Goal: Task Accomplishment & Management: Manage account settings

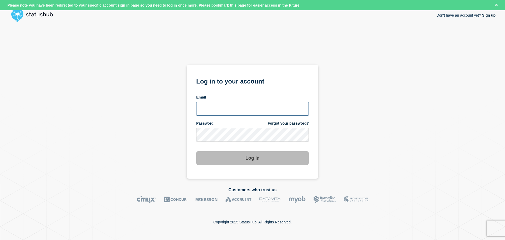
click at [257, 106] on input "email input" at bounding box center [252, 109] width 113 height 14
type input "[PERSON_NAME][EMAIL_ADDRESS][DOMAIN_NAME]"
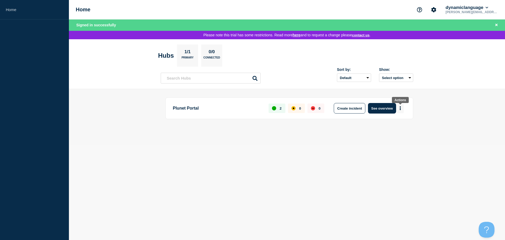
click at [400, 108] on icon "More actions" at bounding box center [401, 108] width 2 height 4
click at [396, 131] on link "View Status Page" at bounding box center [400, 132] width 39 height 4
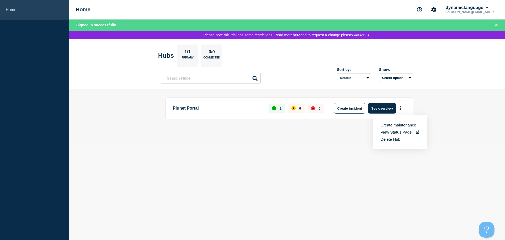
click at [14, 11] on link "Home" at bounding box center [34, 9] width 69 height 19
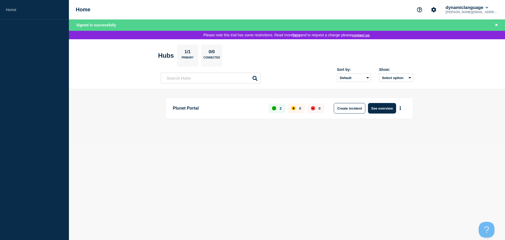
click at [485, 11] on p "josh@dynamiclanguage.com" at bounding box center [472, 12] width 55 height 4
click at [6, 9] on link "Home" at bounding box center [34, 9] width 69 height 19
click at [10, 9] on link "Home" at bounding box center [34, 9] width 69 height 19
drag, startPoint x: 496, startPoint y: 24, endPoint x: 478, endPoint y: 23, distance: 18.2
click at [496, 24] on icon "Close banner" at bounding box center [497, 24] width 2 height 3
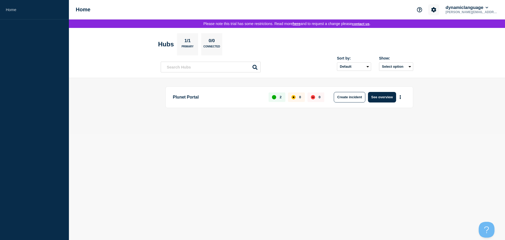
click at [437, 10] on icon "Account settings" at bounding box center [434, 9] width 5 height 5
click at [474, 10] on p "josh@dynamiclanguage.com" at bounding box center [472, 12] width 55 height 4
click at [489, 9] on icon at bounding box center [487, 7] width 3 height 3
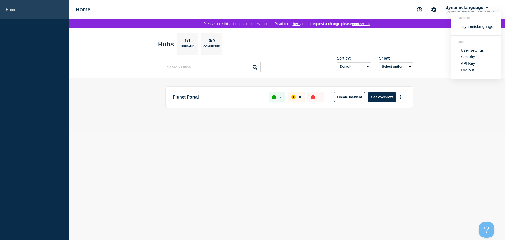
click at [11, 10] on link "Home" at bounding box center [34, 9] width 69 height 19
click at [11, 12] on link "Home" at bounding box center [34, 9] width 69 height 19
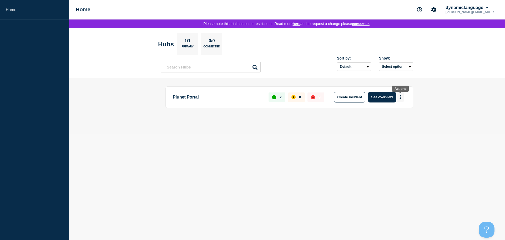
click at [400, 96] on icon "More actions" at bounding box center [401, 97] width 2 height 4
click at [398, 113] on button "Create maintenance" at bounding box center [399, 113] width 36 height 4
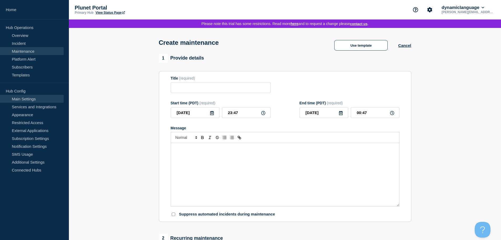
click at [23, 99] on link "Main Settings" at bounding box center [32, 99] width 64 height 8
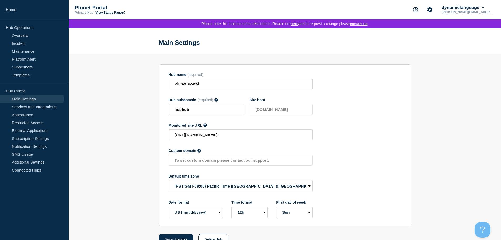
scroll to position [15, 0]
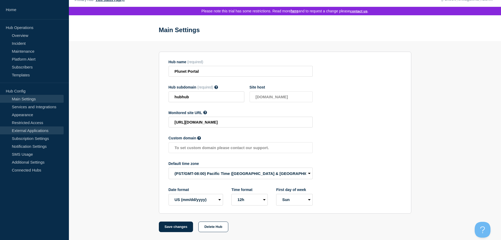
click at [31, 131] on link "External Applications" at bounding box center [32, 130] width 64 height 8
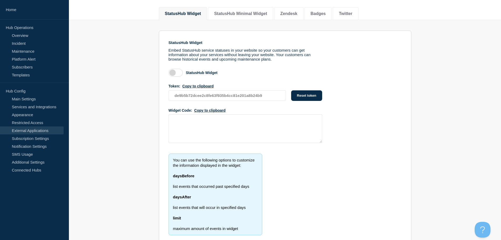
scroll to position [53, 0]
click at [298, 15] on button "Zendesk" at bounding box center [289, 13] width 17 height 5
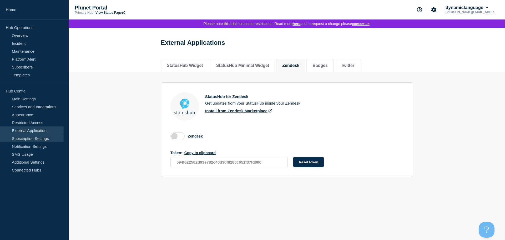
click at [33, 139] on link "Subscription Settings" at bounding box center [32, 138] width 64 height 8
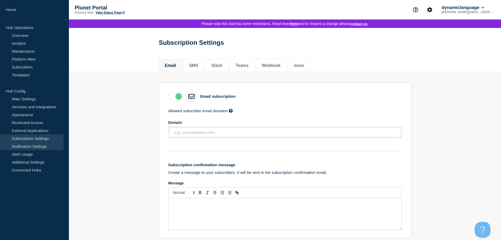
click at [46, 146] on link "Notification Settings" at bounding box center [32, 146] width 64 height 8
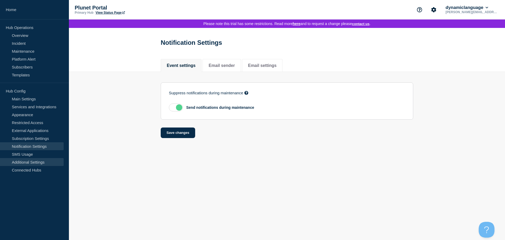
click at [29, 163] on link "Additional Settings" at bounding box center [32, 162] width 64 height 8
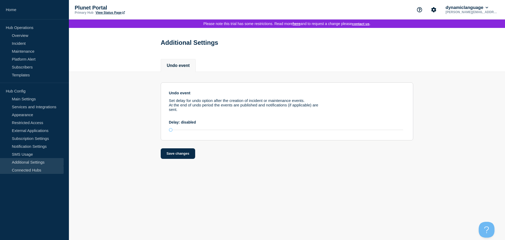
click at [29, 171] on link "Connected Hubs" at bounding box center [32, 170] width 64 height 8
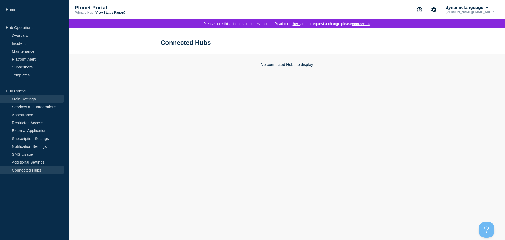
click at [30, 99] on link "Main Settings" at bounding box center [32, 99] width 64 height 8
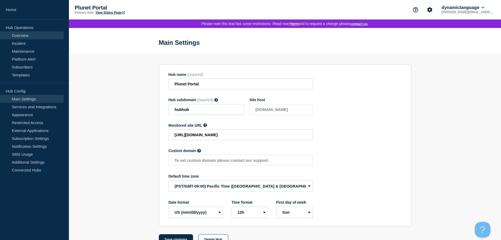
click at [24, 38] on link "Overview" at bounding box center [32, 35] width 64 height 8
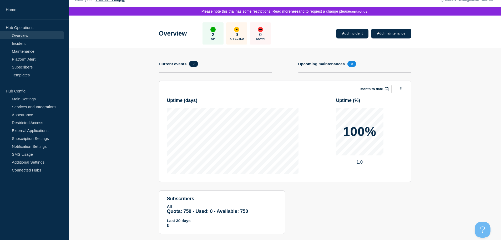
scroll to position [23, 0]
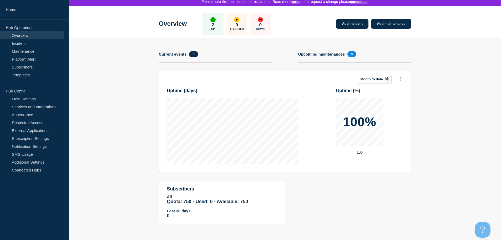
click at [216, 21] on div "up" at bounding box center [213, 19] width 5 height 5
click at [23, 43] on link "Incident" at bounding box center [32, 43] width 64 height 8
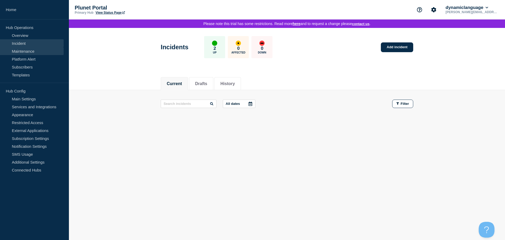
click at [24, 50] on link "Maintenance" at bounding box center [32, 51] width 64 height 8
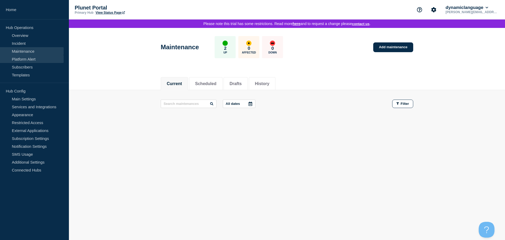
click at [25, 59] on link "Platform Alert" at bounding box center [32, 59] width 64 height 8
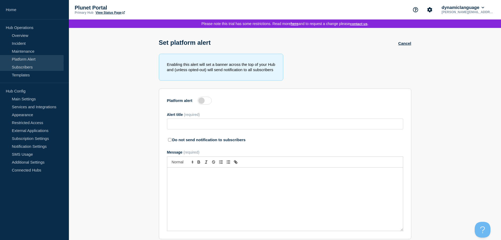
click at [29, 68] on link "Subscribers" at bounding box center [32, 67] width 64 height 8
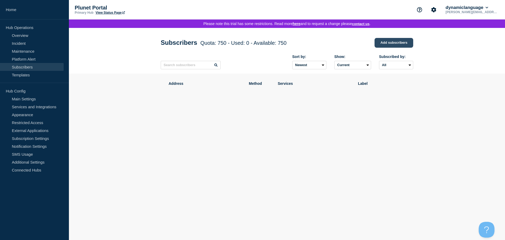
click at [389, 43] on link "Add subscribers" at bounding box center [394, 43] width 39 height 10
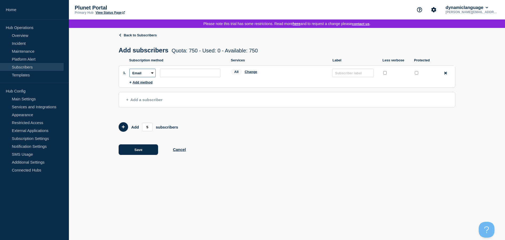
click at [150, 73] on select "Email SMS Webhook Slack Teams" at bounding box center [142, 73] width 26 height 8
click at [173, 62] on p "Subscription method" at bounding box center [177, 60] width 97 height 4
click at [41, 139] on link "Subscription Settings" at bounding box center [32, 138] width 64 height 8
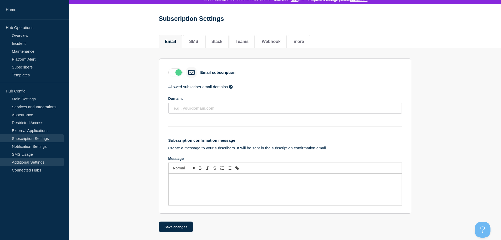
scroll to position [26, 0]
click at [35, 164] on link "Additional Settings" at bounding box center [32, 162] width 64 height 8
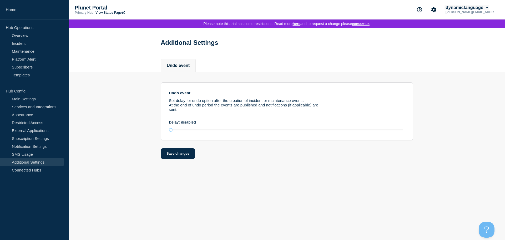
click at [466, 9] on button "dynamiclanguage" at bounding box center [467, 7] width 45 height 5
click at [437, 11] on icon "Account settings" at bounding box center [434, 9] width 5 height 5
click at [436, 33] on link "Billing" at bounding box center [438, 31] width 11 height 4
click at [28, 66] on link "Subscribers" at bounding box center [32, 67] width 64 height 8
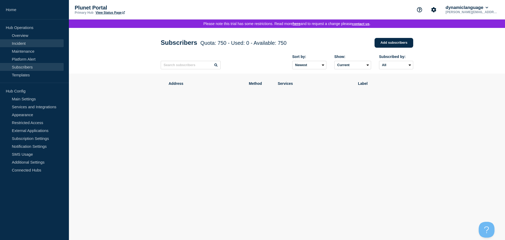
click at [26, 44] on link "Incident" at bounding box center [32, 43] width 64 height 8
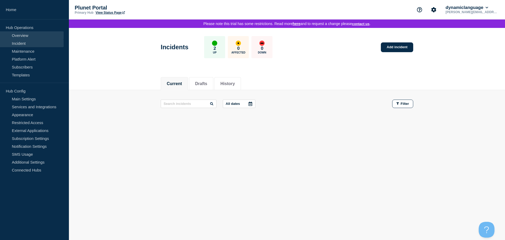
click at [24, 35] on link "Overview" at bounding box center [32, 35] width 64 height 8
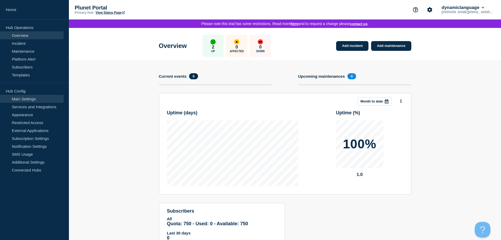
click at [28, 98] on link "Main Settings" at bounding box center [32, 99] width 64 height 8
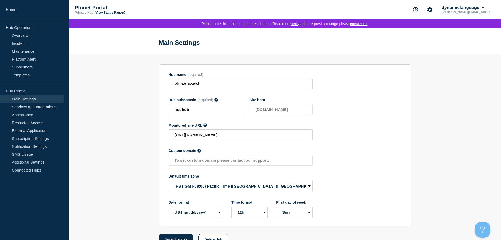
scroll to position [15, 0]
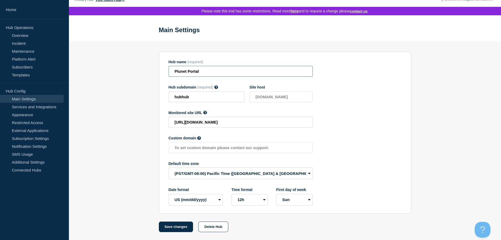
click at [206, 70] on input "Plunet Portal" at bounding box center [241, 71] width 144 height 11
click at [45, 107] on link "Services and Integrations" at bounding box center [32, 107] width 64 height 8
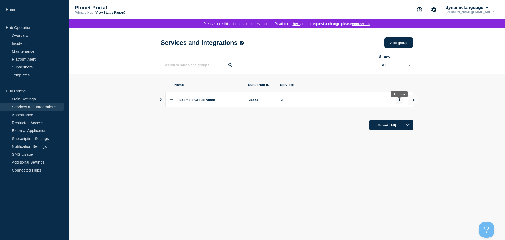
click at [399, 102] on button "group actions" at bounding box center [399, 100] width 7 height 8
click at [398, 112] on button "Edit" at bounding box center [402, 112] width 26 height 8
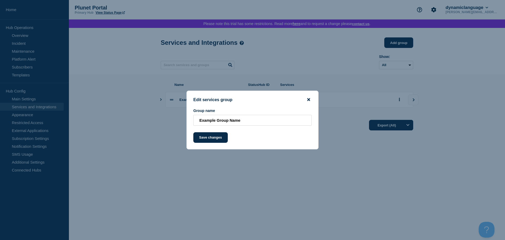
click at [308, 99] on icon "close button" at bounding box center [308, 99] width 3 height 4
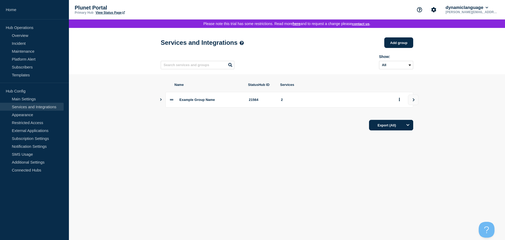
click at [263, 101] on div "21564" at bounding box center [262, 100] width 26 height 4
click at [285, 102] on div "2" at bounding box center [335, 100] width 109 height 4
click at [402, 129] on button "Export (All)" at bounding box center [391, 125] width 44 height 11
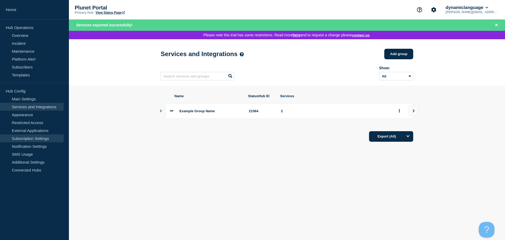
click at [28, 139] on link "Subscription Settings" at bounding box center [32, 138] width 64 height 8
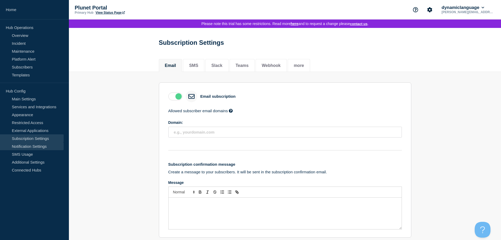
click at [27, 146] on link "Notification Settings" at bounding box center [32, 146] width 64 height 8
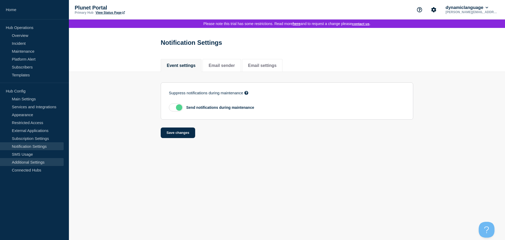
click at [28, 160] on link "Additional Settings" at bounding box center [32, 162] width 64 height 8
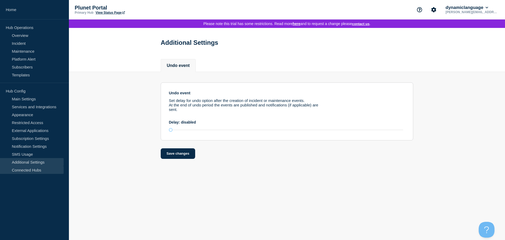
click at [29, 168] on link "Connected Hubs" at bounding box center [32, 170] width 64 height 8
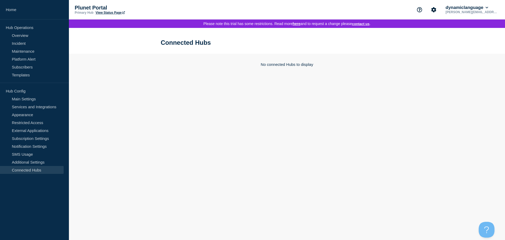
click at [278, 66] on p "No connected Hubs to display" at bounding box center [287, 64] width 253 height 4
click at [294, 24] on link "here" at bounding box center [297, 24] width 8 height 4
